Goal: Task Accomplishment & Management: Complete application form

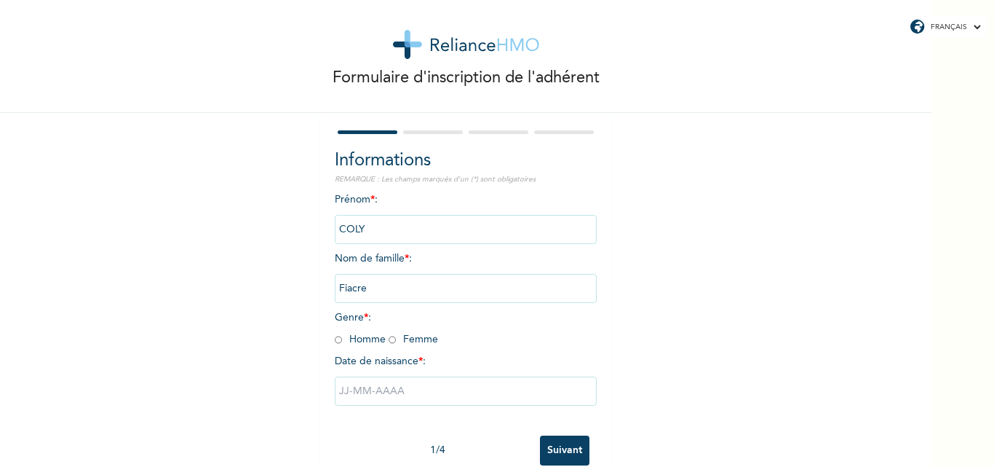
scroll to position [45, 0]
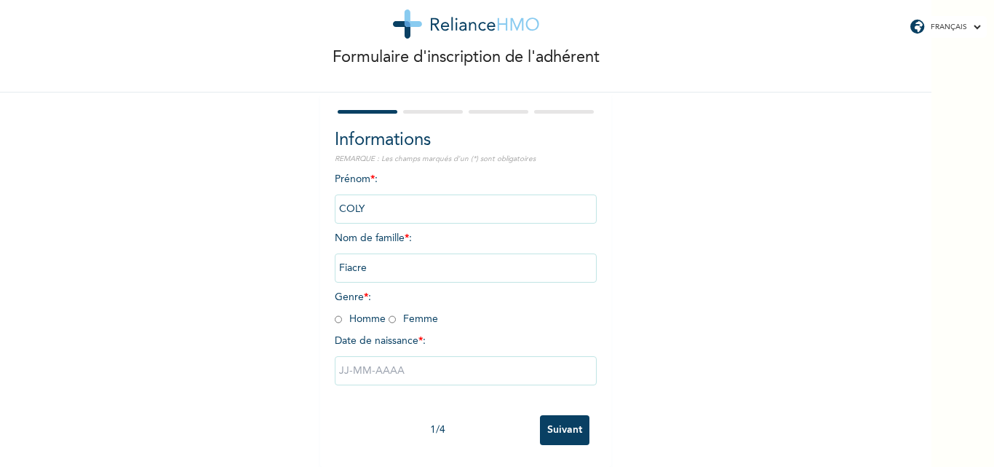
click at [548, 415] on input "Suivant" at bounding box center [565, 430] width 50 height 30
click at [335, 312] on input "radio" at bounding box center [338, 319] width 7 height 14
radio input "true"
click at [367, 357] on input "text" at bounding box center [466, 370] width 262 height 29
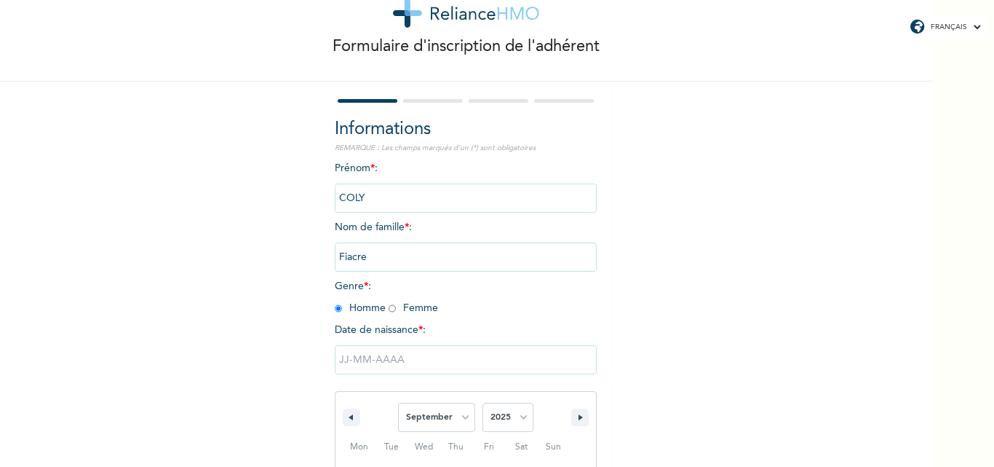
scroll to position [195, 0]
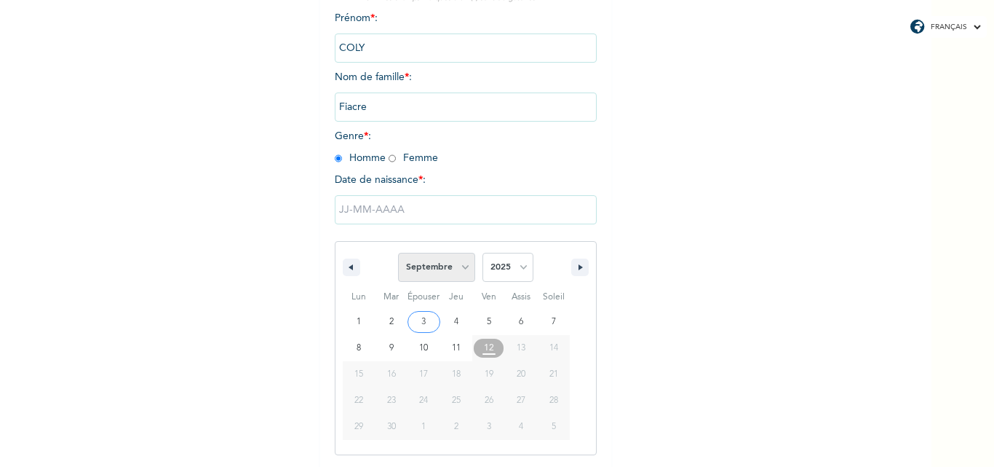
click at [464, 270] on select "[PERSON_NAME] Mars Avril Peut Juin Juillet Août Septembre Octobre Novembre Déce…" at bounding box center [436, 267] width 77 height 29
select select "7"
click at [398, 253] on select "[PERSON_NAME] Mars Avril Peut Juin Juillet Août Septembre Octobre Novembre Déce…" at bounding box center [436, 267] width 77 height 29
click at [518, 267] on select "2025 2024 2023 2022 2021 2020 2019 2018 2017 2016 2015 2014 2013 2012 2011 2010…" at bounding box center [508, 267] width 51 height 29
select select "1984"
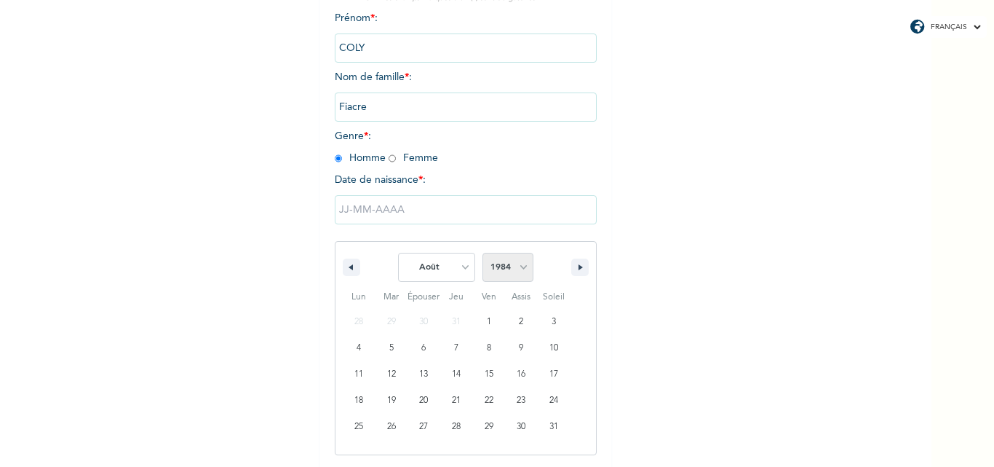
click at [483, 253] on select "2025 2024 2023 2022 2021 2020 2019 2018 2017 2016 2015 2014 2013 2012 2011 2010…" at bounding box center [508, 267] width 51 height 29
type input "[DATE]"
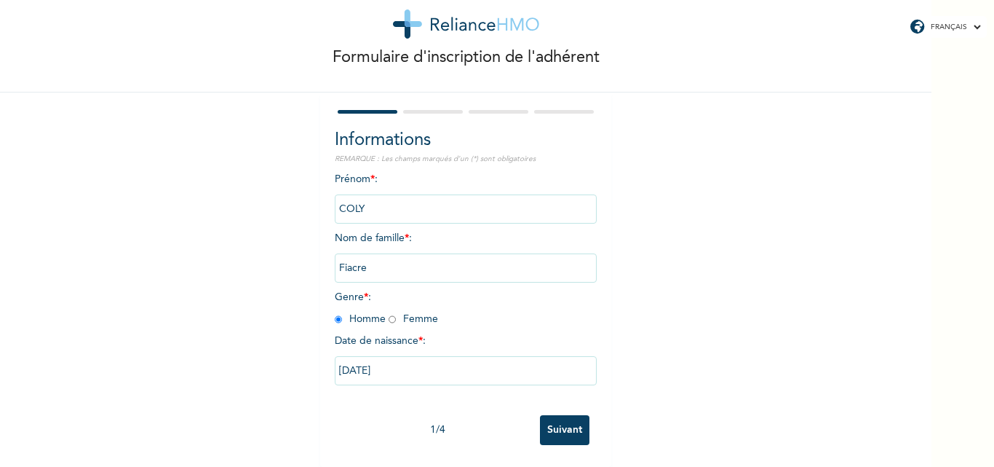
click at [556, 421] on input "Suivant" at bounding box center [565, 430] width 50 height 30
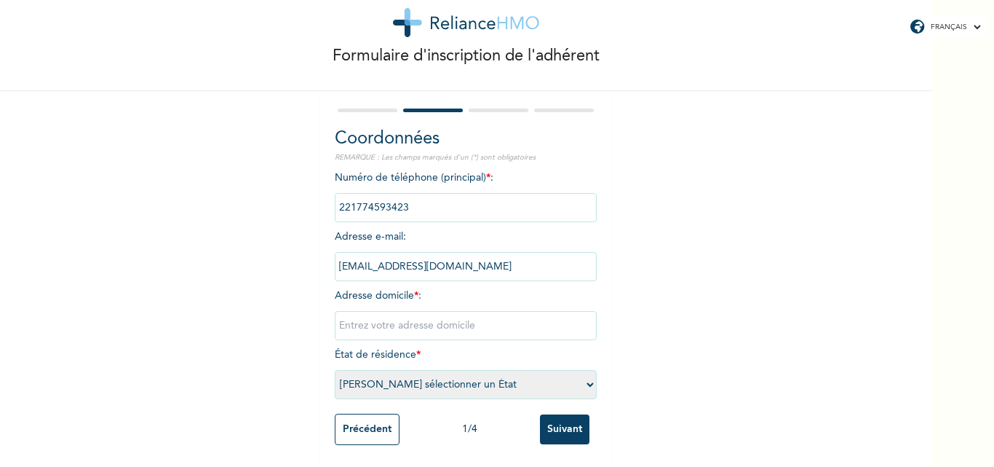
click at [507, 315] on input "text" at bounding box center [466, 325] width 262 height 29
type input "Grand Dakar Sicap Darabis Villa N°10 Bis"
click at [584, 377] on select "[PERSON_NAME] sélectionner un État [GEOGRAPHIC_DATA]" at bounding box center [466, 384] width 262 height 29
select select "1"
click at [335, 370] on select "[PERSON_NAME] sélectionner un État [GEOGRAPHIC_DATA]" at bounding box center [466, 384] width 262 height 29
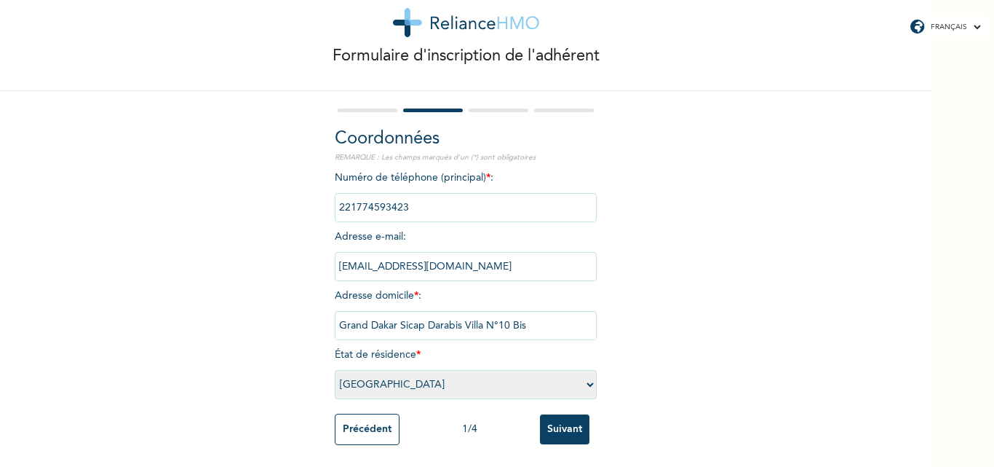
click at [556, 421] on input "Suivant" at bounding box center [565, 429] width 50 height 30
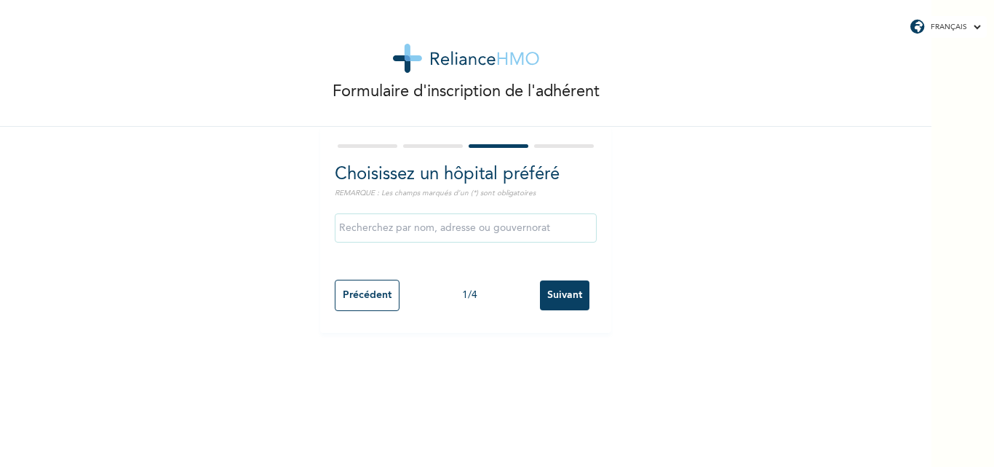
click at [532, 231] on input "text" at bounding box center [466, 227] width 262 height 29
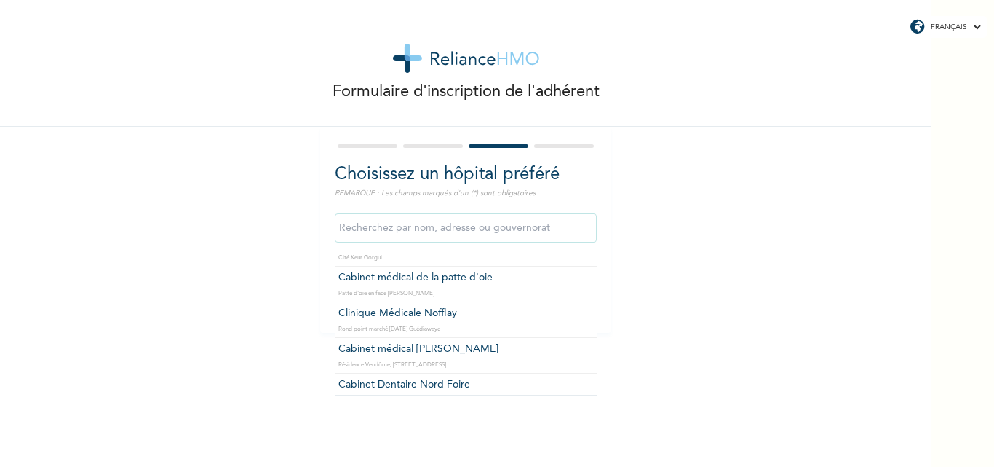
scroll to position [1645, 0]
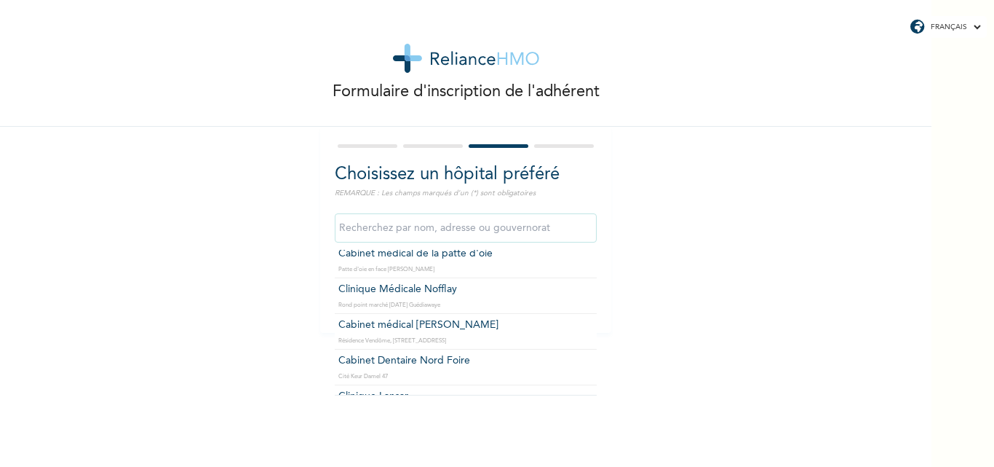
click at [476, 234] on input "text" at bounding box center [466, 227] width 262 height 29
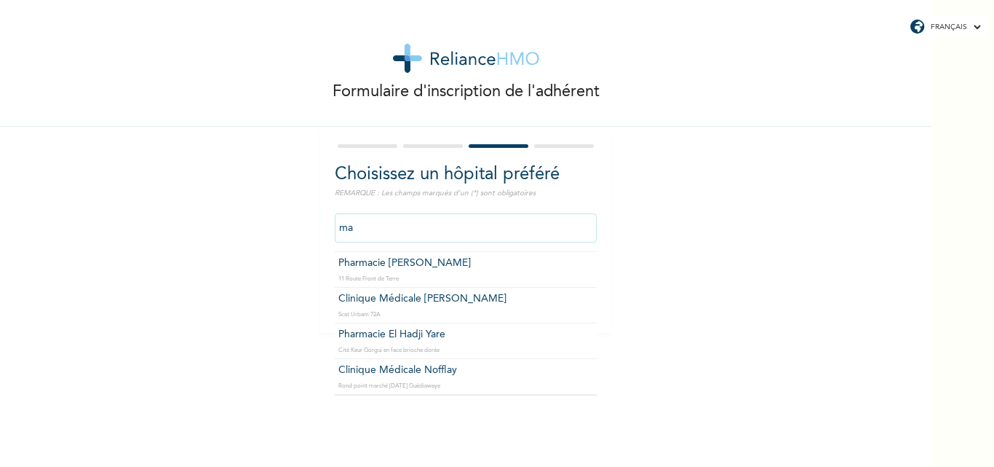
scroll to position [0, 0]
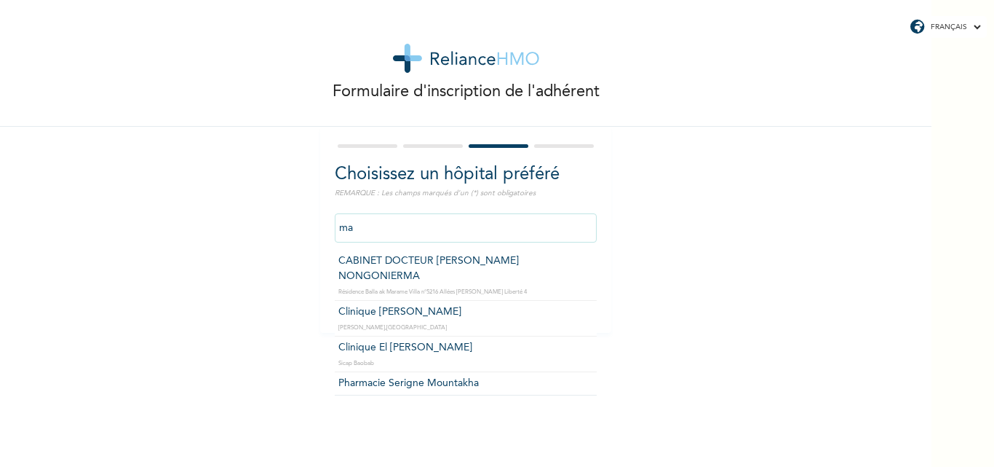
type input "m"
type input "c"
